Goal: Transaction & Acquisition: Book appointment/travel/reservation

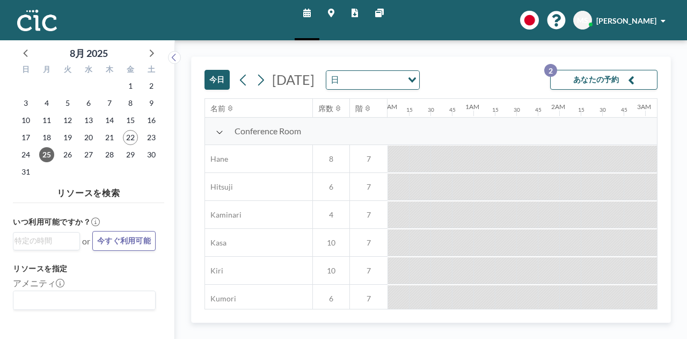
click at [257, 70] on div "[DATE] 日 Loading..." at bounding box center [327, 79] width 185 height 19
click at [258, 79] on icon at bounding box center [261, 80] width 10 height 16
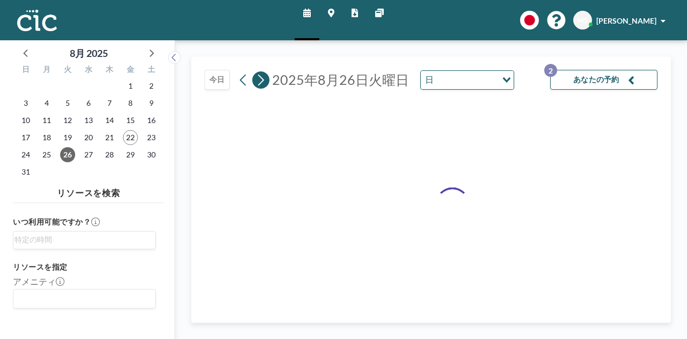
click at [258, 79] on icon at bounding box center [261, 80] width 10 height 16
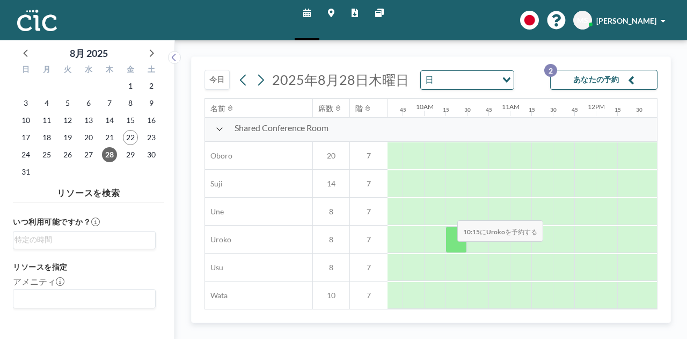
scroll to position [816, 823]
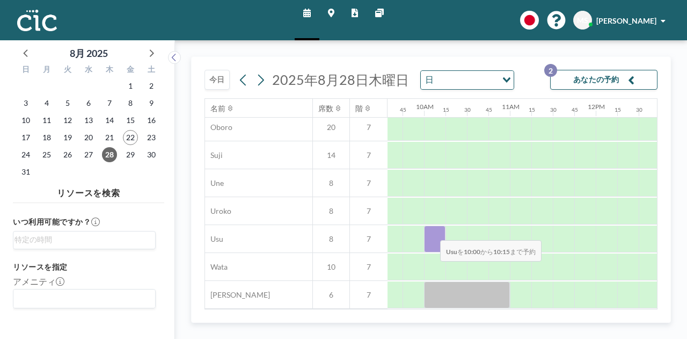
click at [432, 232] on div at bounding box center [434, 239] width 21 height 27
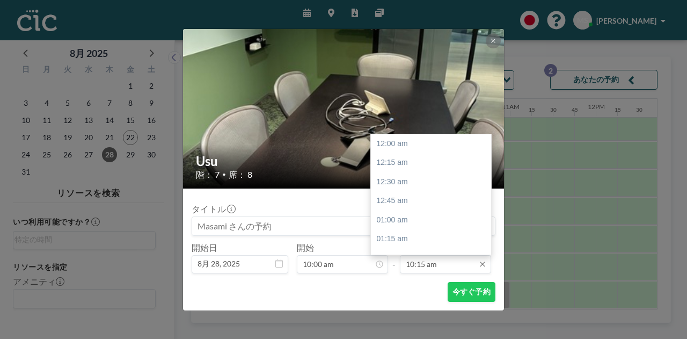
scroll to position [783, 0]
click at [432, 265] on input "10:15 am" at bounding box center [445, 264] width 91 height 18
click at [421, 175] on div "12:00 pm" at bounding box center [434, 170] width 126 height 19
type input "12:00 pm"
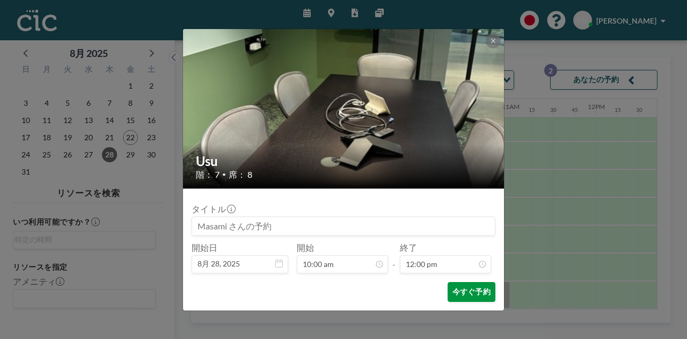
scroll to position [918, 0]
click at [468, 287] on button "今すぐ予約" at bounding box center [472, 292] width 48 height 20
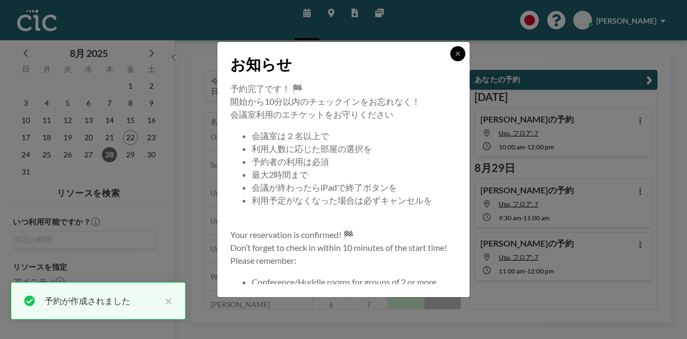
click at [460, 52] on icon at bounding box center [458, 53] width 6 height 6
